Goal: Task Accomplishment & Management: Manage account settings

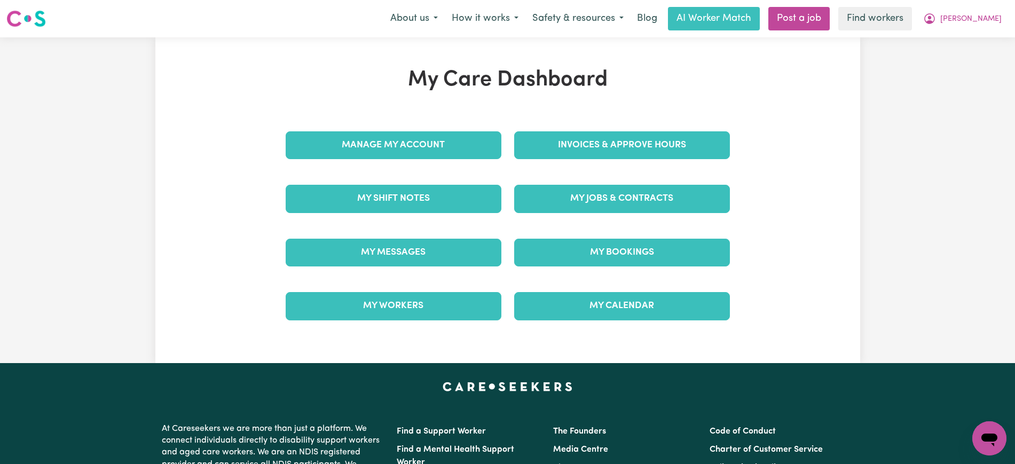
click at [561, 148] on div "Invoices & Approve Hours" at bounding box center [622, 145] width 229 height 53
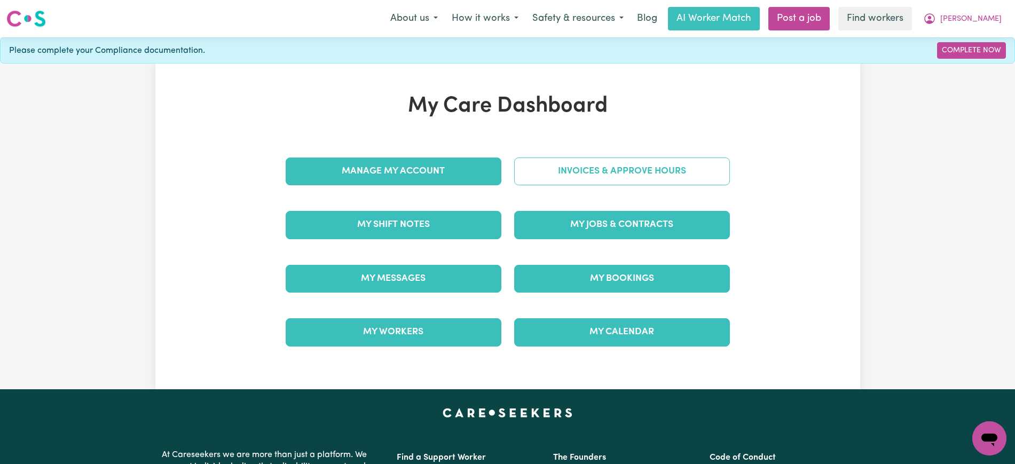
click at [610, 169] on link "Invoices & Approve Hours" at bounding box center [622, 172] width 216 height 28
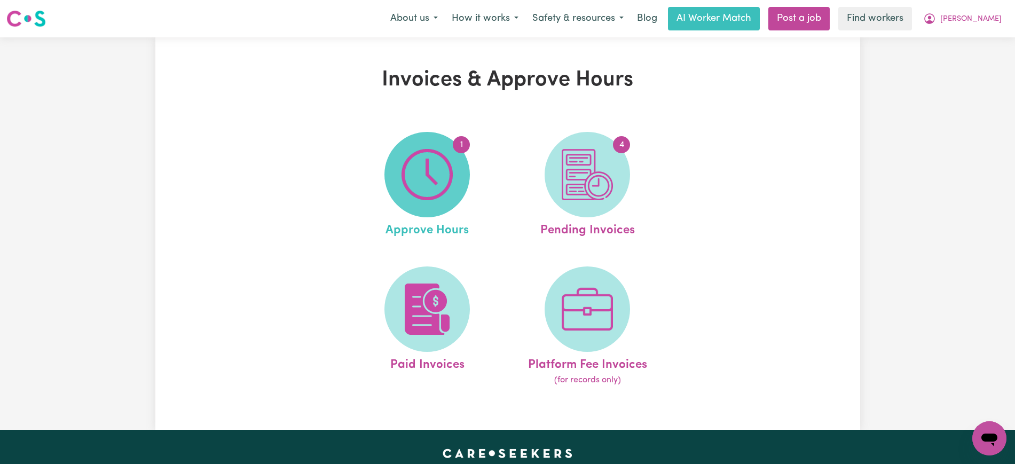
click at [430, 177] on img at bounding box center [427, 174] width 51 height 51
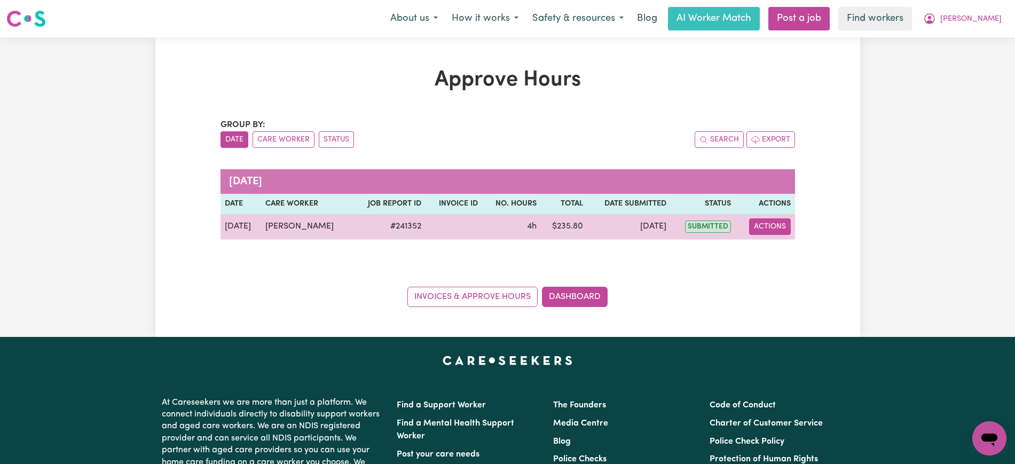
click at [783, 226] on button "Actions" at bounding box center [770, 226] width 42 height 17
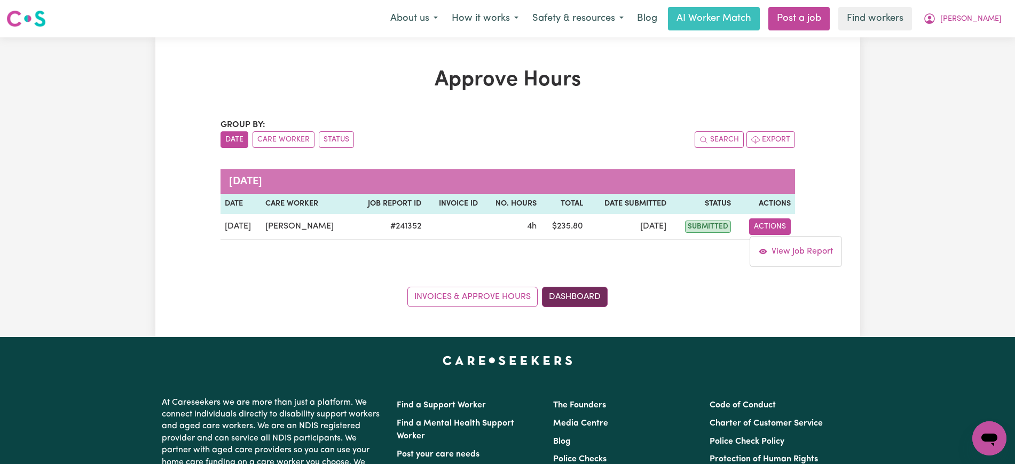
click at [595, 287] on link "Dashboard" at bounding box center [575, 297] width 66 height 20
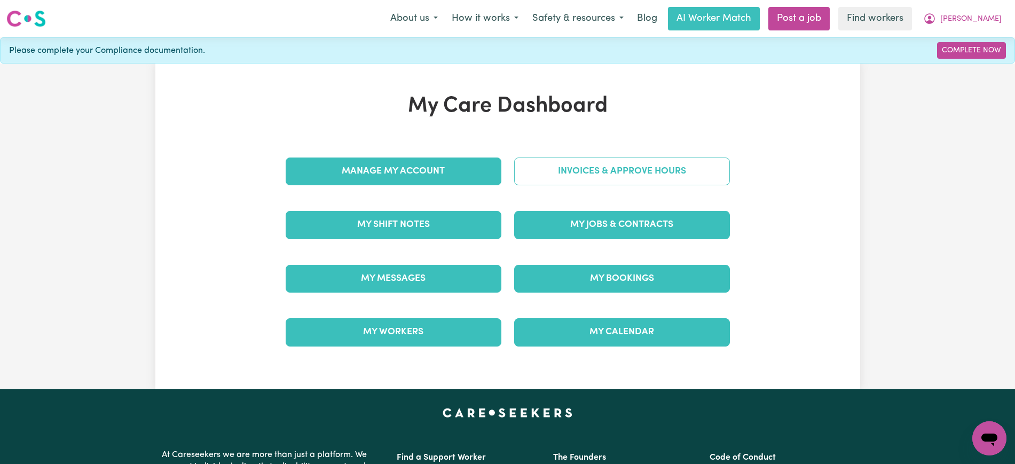
click at [629, 178] on link "Invoices & Approve Hours" at bounding box center [622, 172] width 216 height 28
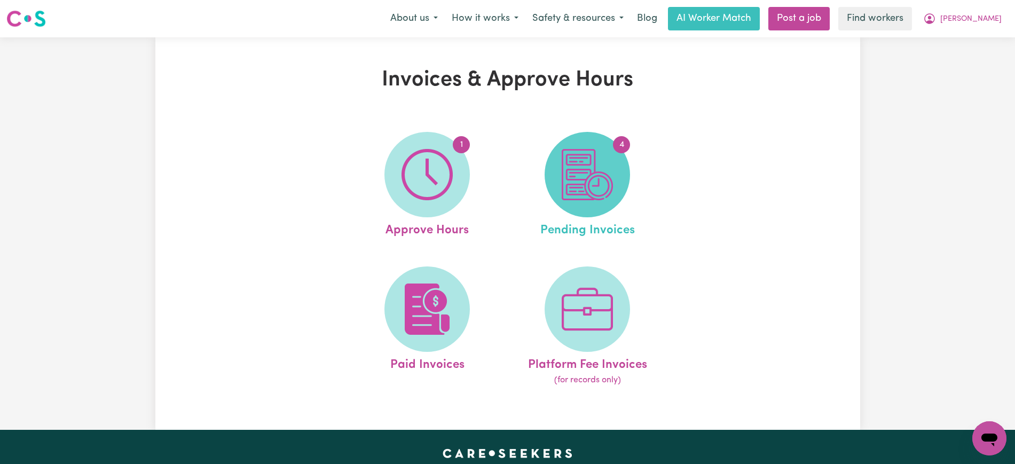
click at [607, 193] on img at bounding box center [587, 174] width 51 height 51
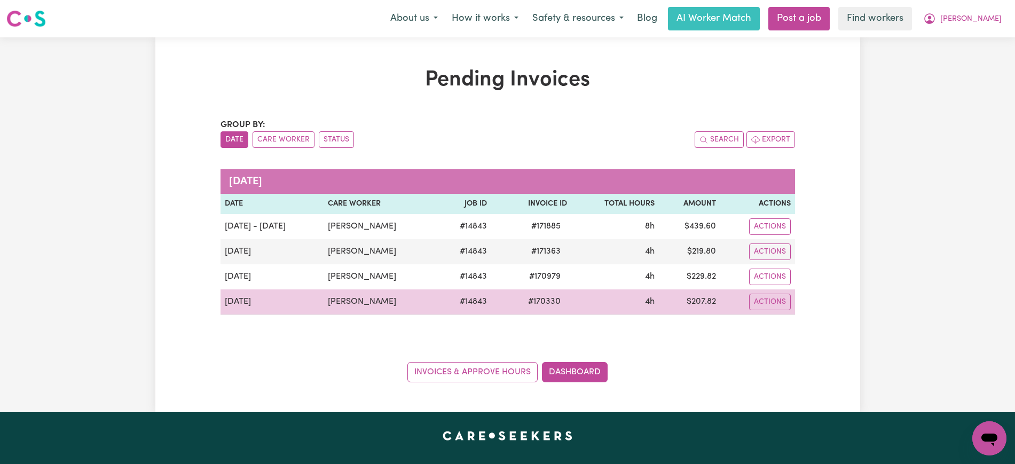
click at [545, 302] on span "# 170330" at bounding box center [544, 301] width 45 height 13
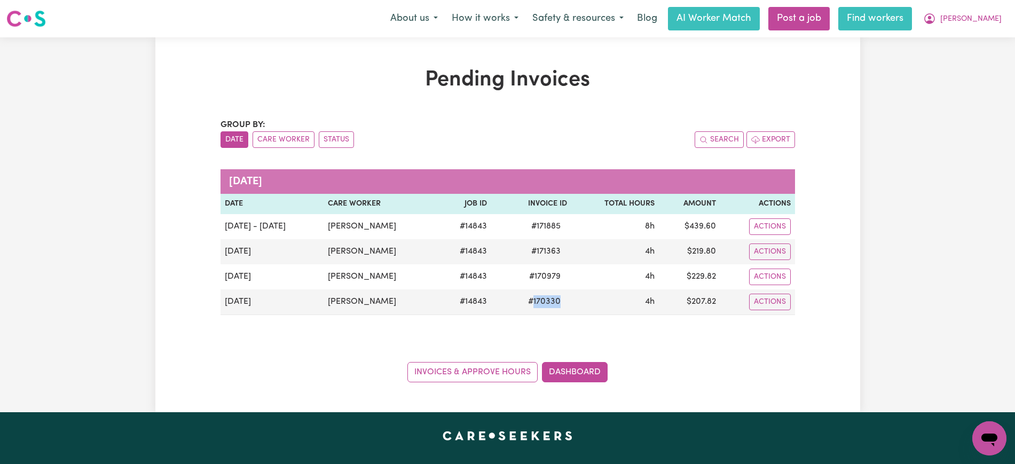
copy span "170330"
click at [566, 369] on link "Dashboard" at bounding box center [575, 372] width 66 height 20
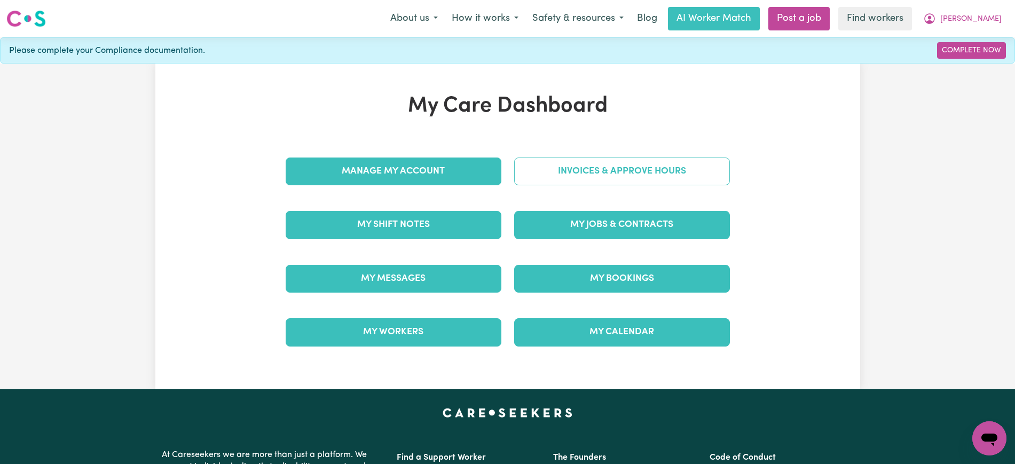
click at [540, 175] on link "Invoices & Approve Hours" at bounding box center [622, 172] width 216 height 28
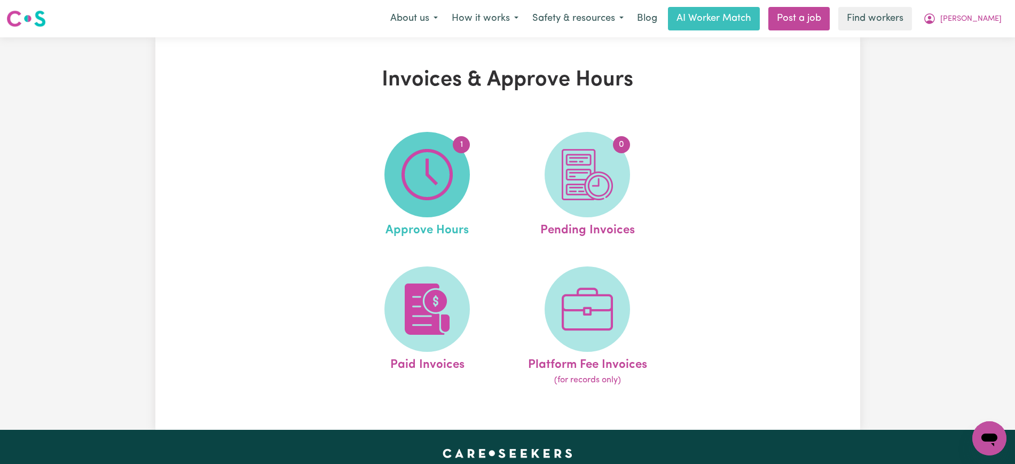
click at [439, 184] on img at bounding box center [427, 174] width 51 height 51
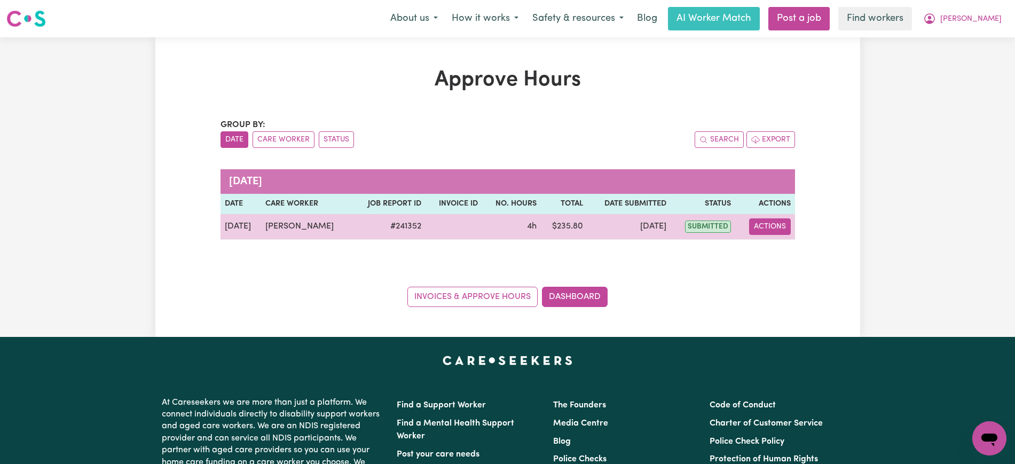
click at [760, 225] on button "Actions" at bounding box center [770, 226] width 42 height 17
click at [780, 254] on link "View Job Report" at bounding box center [795, 251] width 91 height 21
select select "pm"
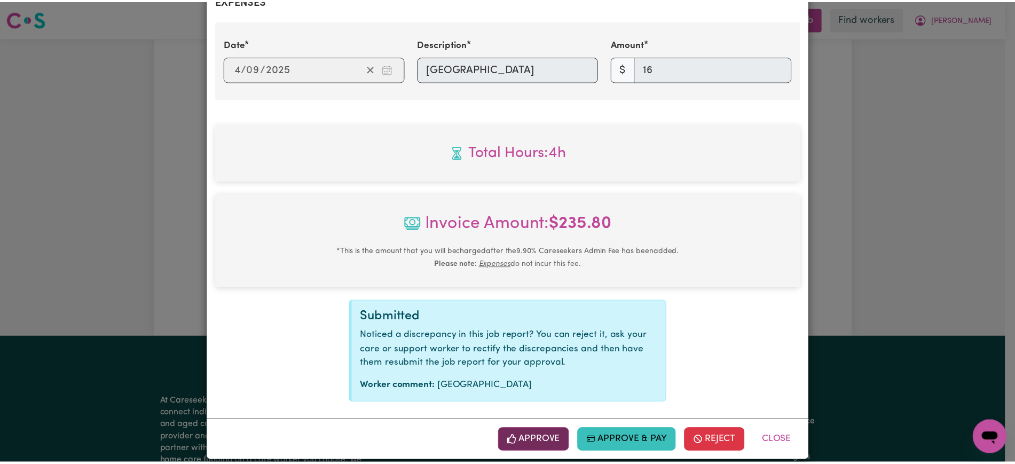
scroll to position [439, 0]
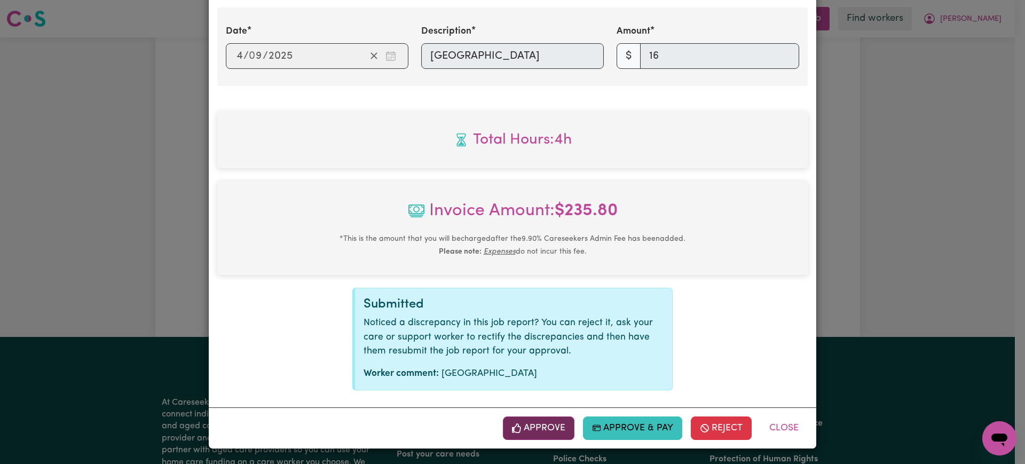
click at [545, 429] on button "Approve" at bounding box center [539, 427] width 72 height 23
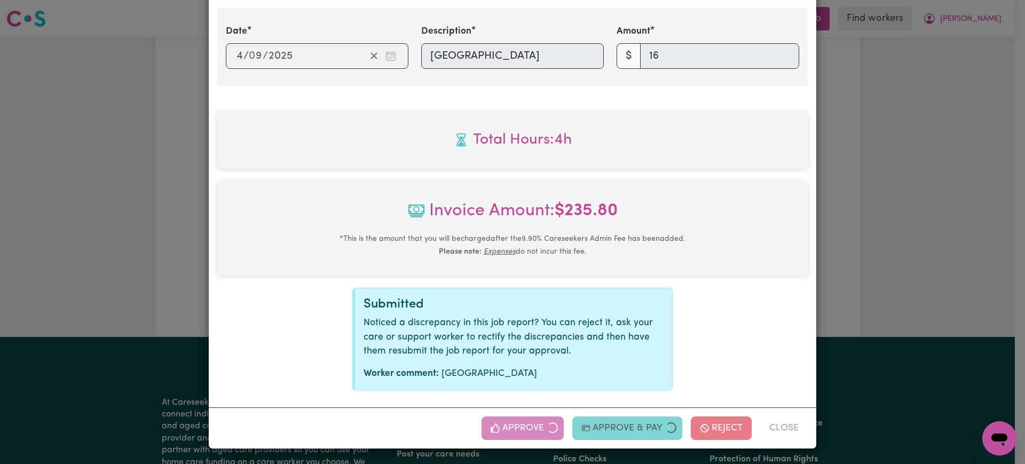
click at [910, 260] on div "Job Report # 241352 - [PERSON_NAME] Summary Job report # 241352 Client name: [P…" at bounding box center [512, 232] width 1025 height 464
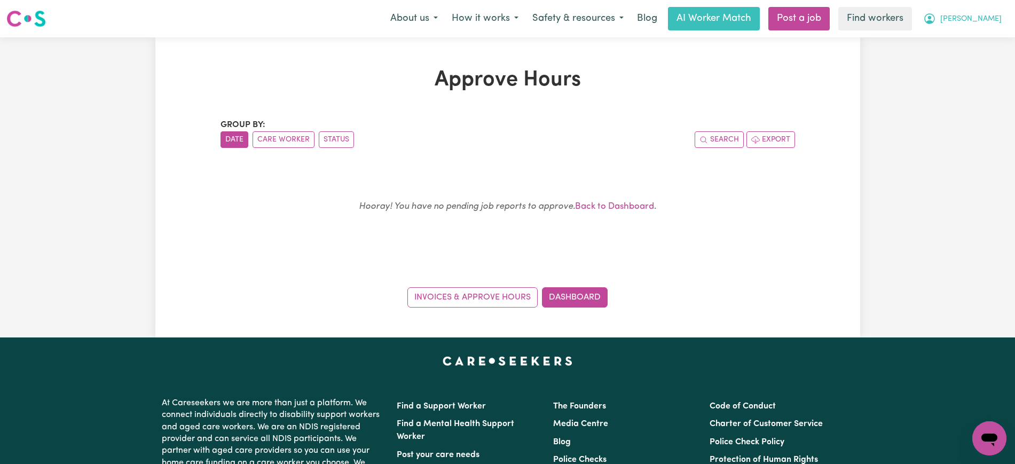
click at [936, 17] on icon "My Account" at bounding box center [929, 18] width 13 height 13
click at [981, 58] on link "Logout" at bounding box center [966, 61] width 84 height 20
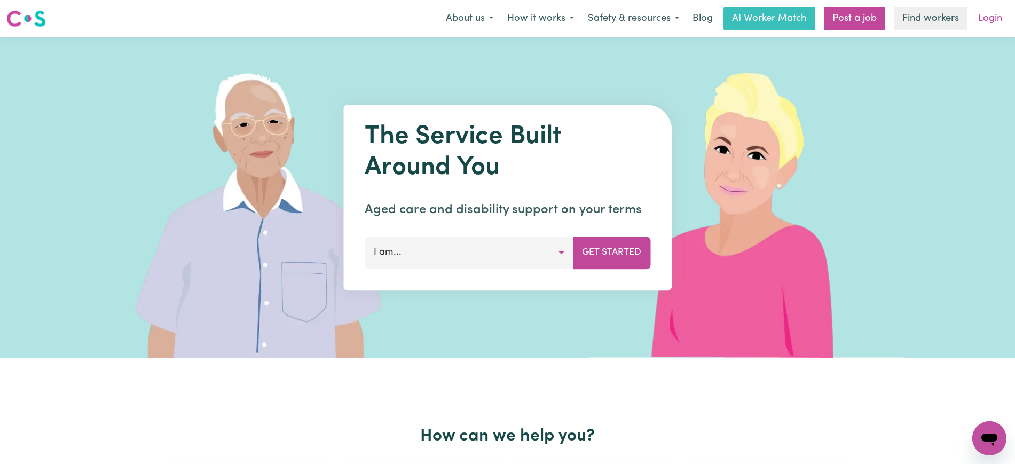
click at [984, 23] on link "Login" at bounding box center [990, 18] width 37 height 23
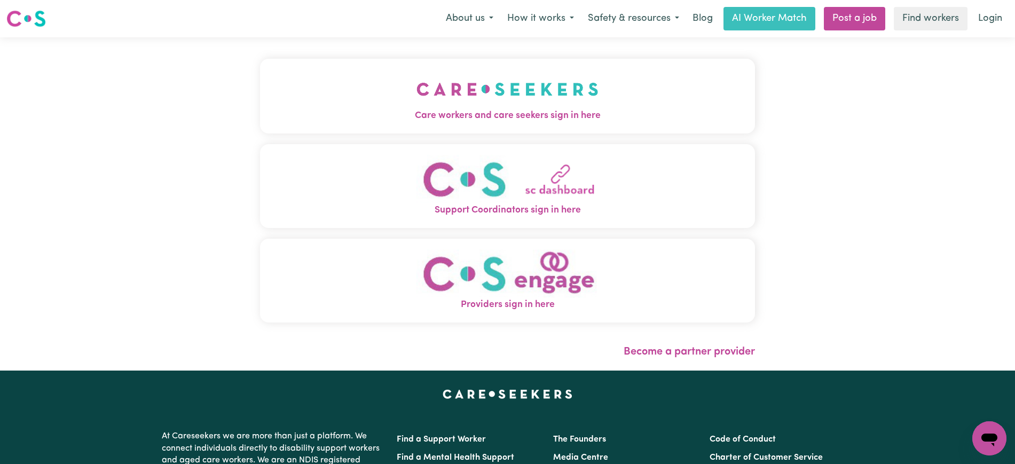
click at [625, 109] on span "Care workers and care seekers sign in here" at bounding box center [507, 116] width 495 height 14
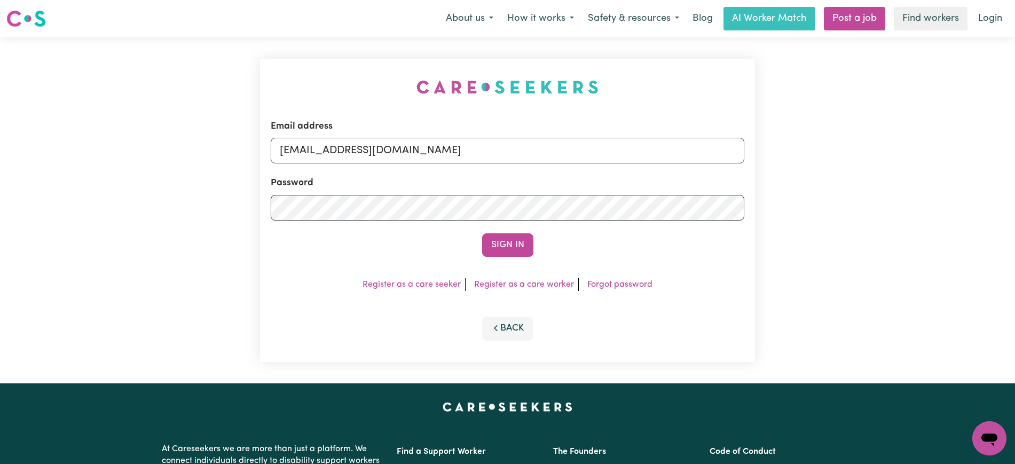
drag, startPoint x: 349, startPoint y: 59, endPoint x: 362, endPoint y: 61, distance: 13.0
click at [349, 58] on div "Email address [EMAIL_ADDRESS][DOMAIN_NAME] Password Sign In Register as a care …" at bounding box center [508, 210] width 508 height 346
drag, startPoint x: 344, startPoint y: 151, endPoint x: 579, endPoint y: 151, distance: 234.9
click at [579, 151] on input "[EMAIL_ADDRESS][DOMAIN_NAME]" at bounding box center [508, 151] width 474 height 26
paste input "MaryDeJoodtHCK"
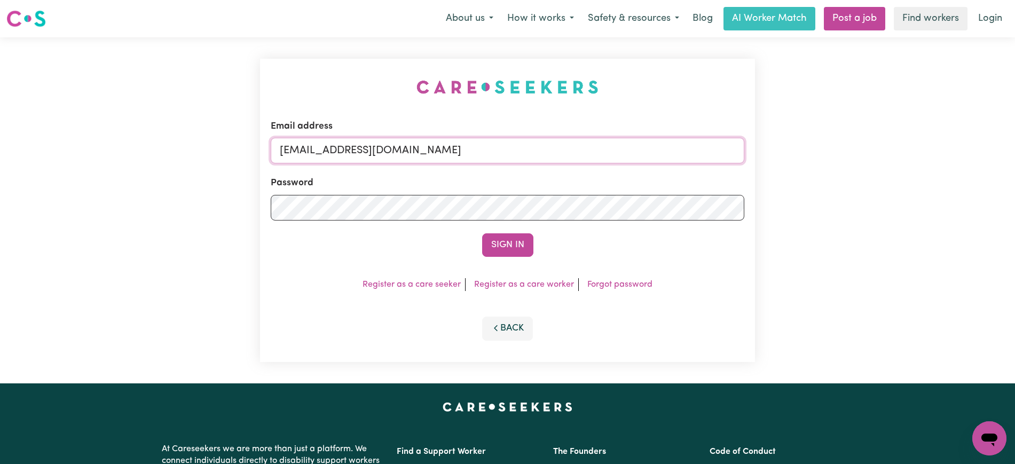
type input "[EMAIL_ADDRESS][DOMAIN_NAME]"
click at [340, 80] on div "Email address [EMAIL_ADDRESS][DOMAIN_NAME] Password Sign In Register as a care …" at bounding box center [507, 210] width 495 height 303
click at [512, 245] on button "Sign In" at bounding box center [507, 244] width 51 height 23
